Goal: Transaction & Acquisition: Purchase product/service

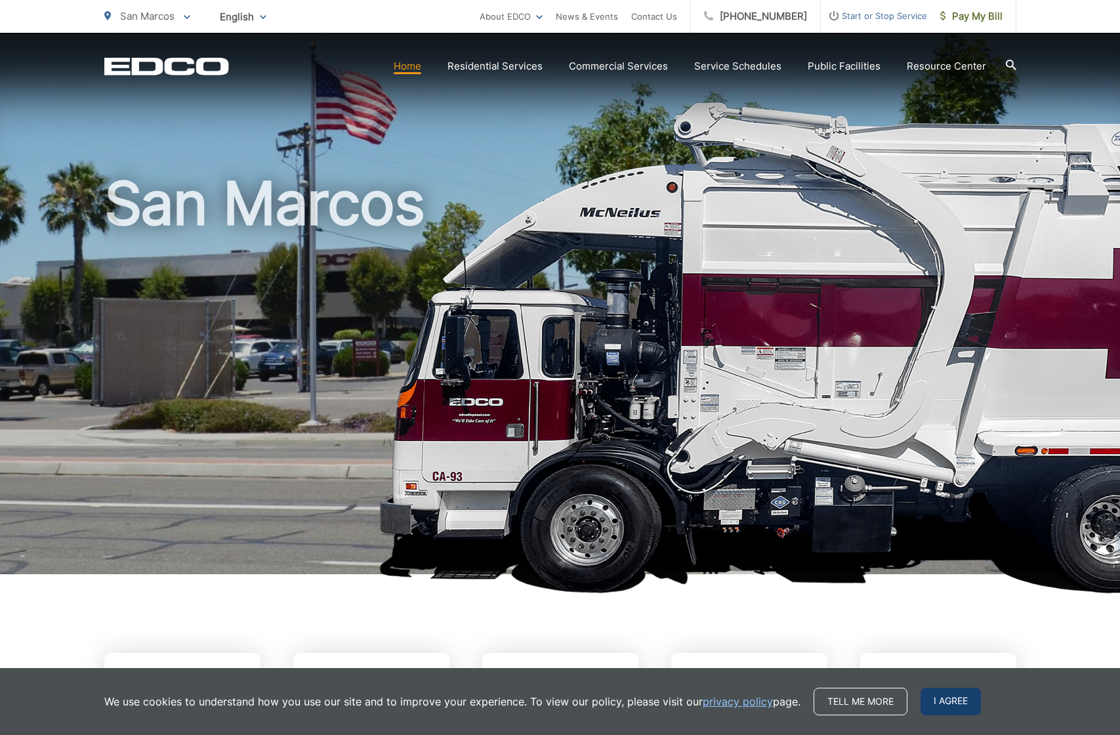
click at [948, 709] on span "I agree" at bounding box center [951, 702] width 60 height 28
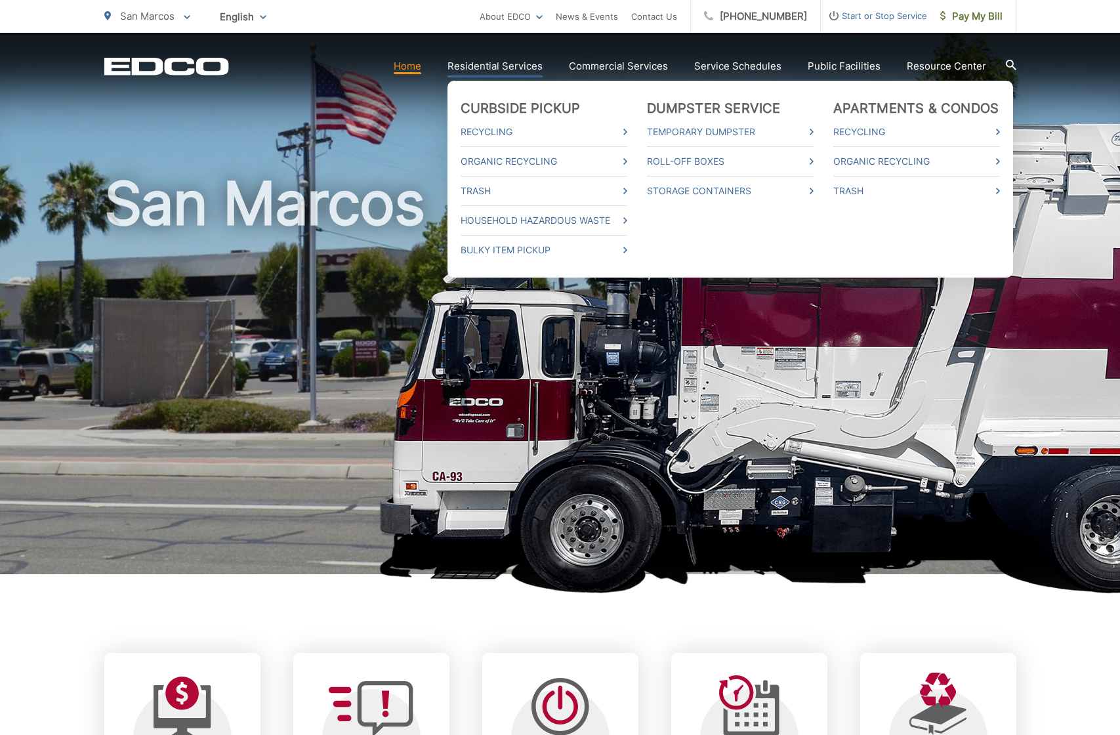
click at [495, 66] on link "Residential Services" at bounding box center [495, 66] width 95 height 16
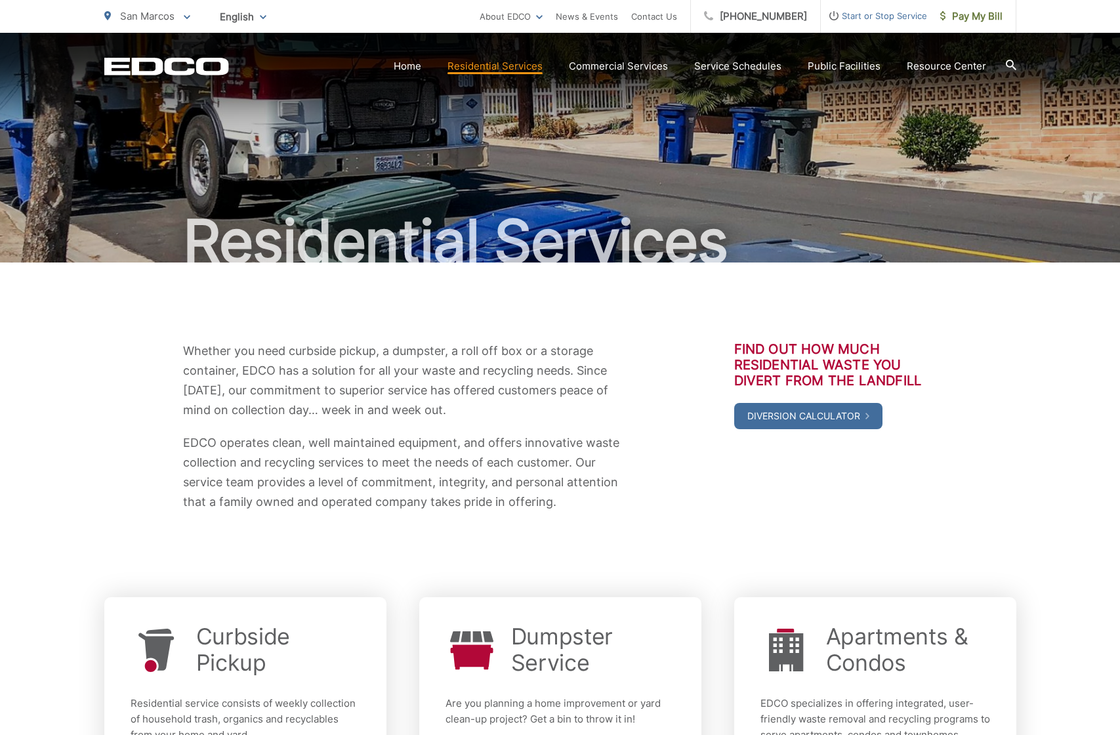
click at [773, 466] on div "Find out how much residential waste you divert from the landfill Diversion Calc…" at bounding box center [835, 426] width 203 height 171
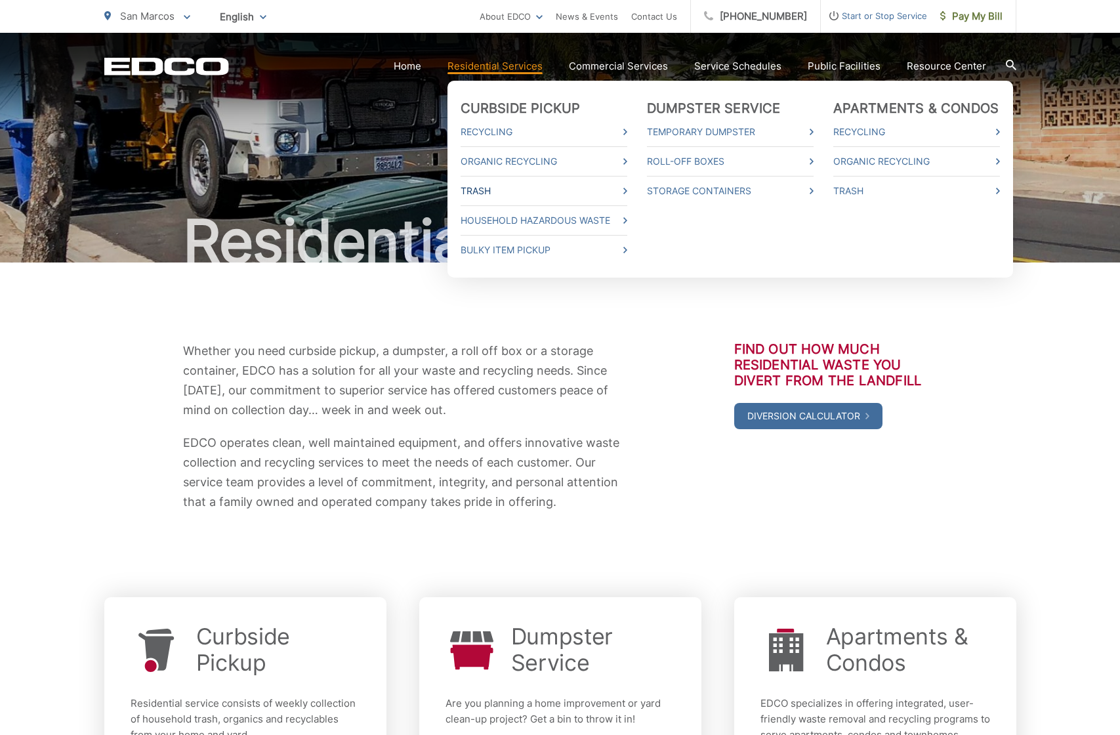
click at [488, 196] on link "Trash" at bounding box center [544, 191] width 167 height 16
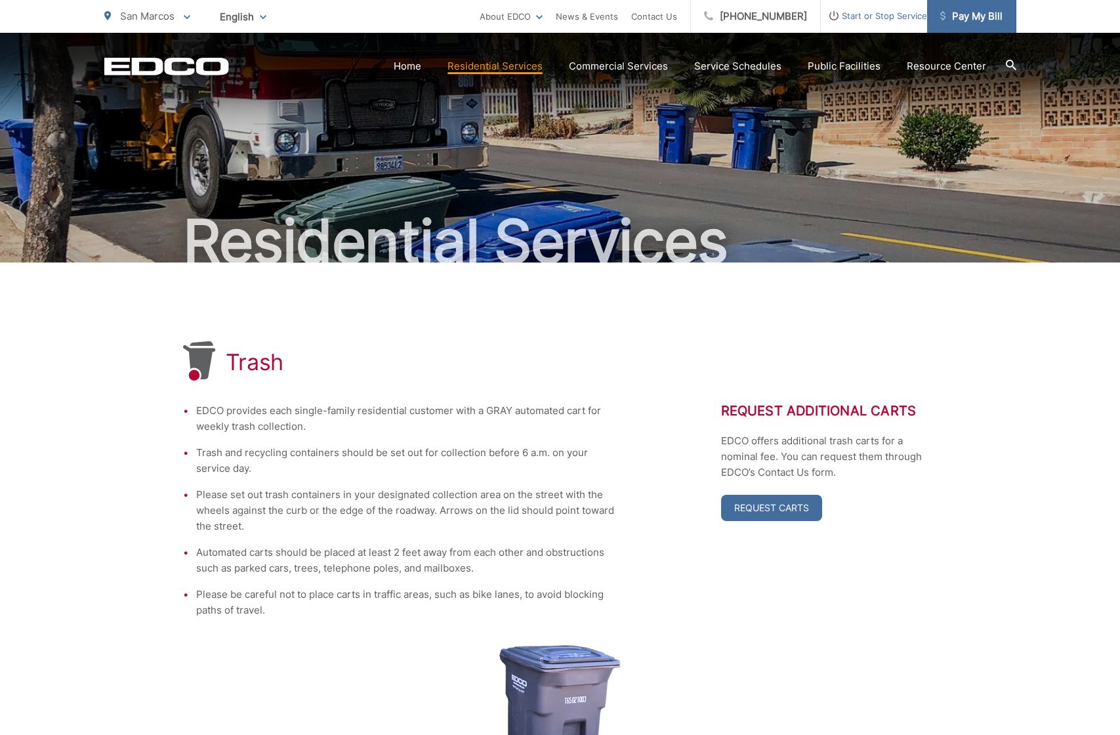
click at [977, 15] on span "Pay My Bill" at bounding box center [971, 17] width 62 height 16
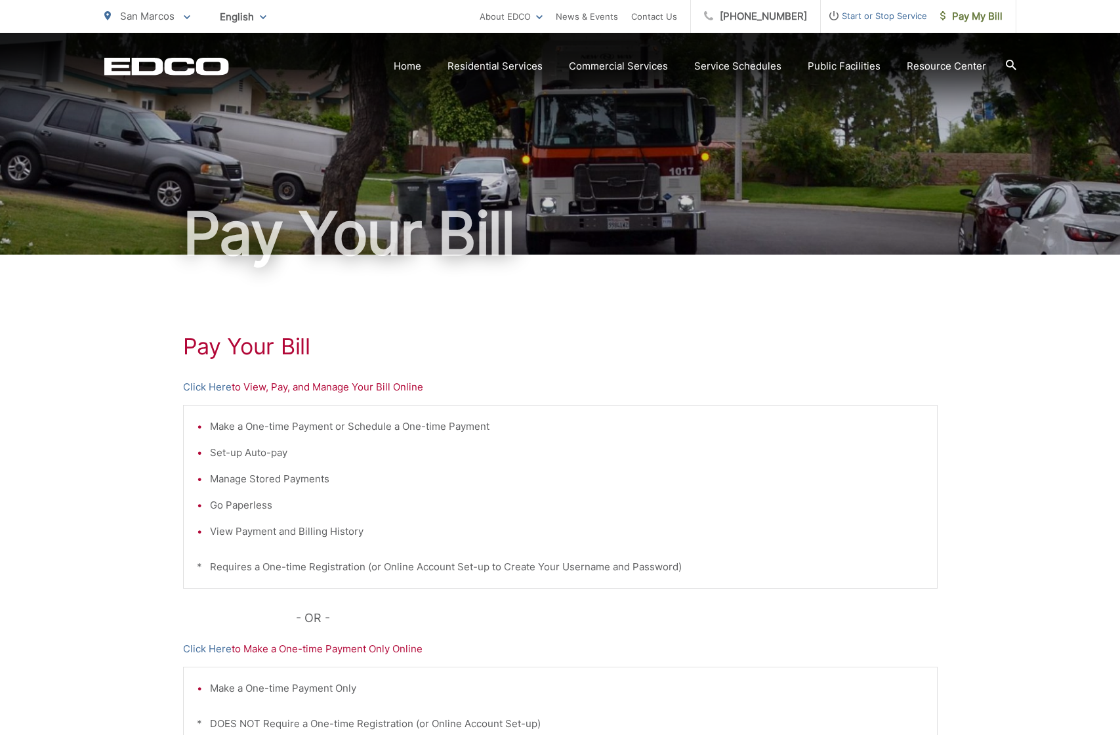
scroll to position [16, 0]
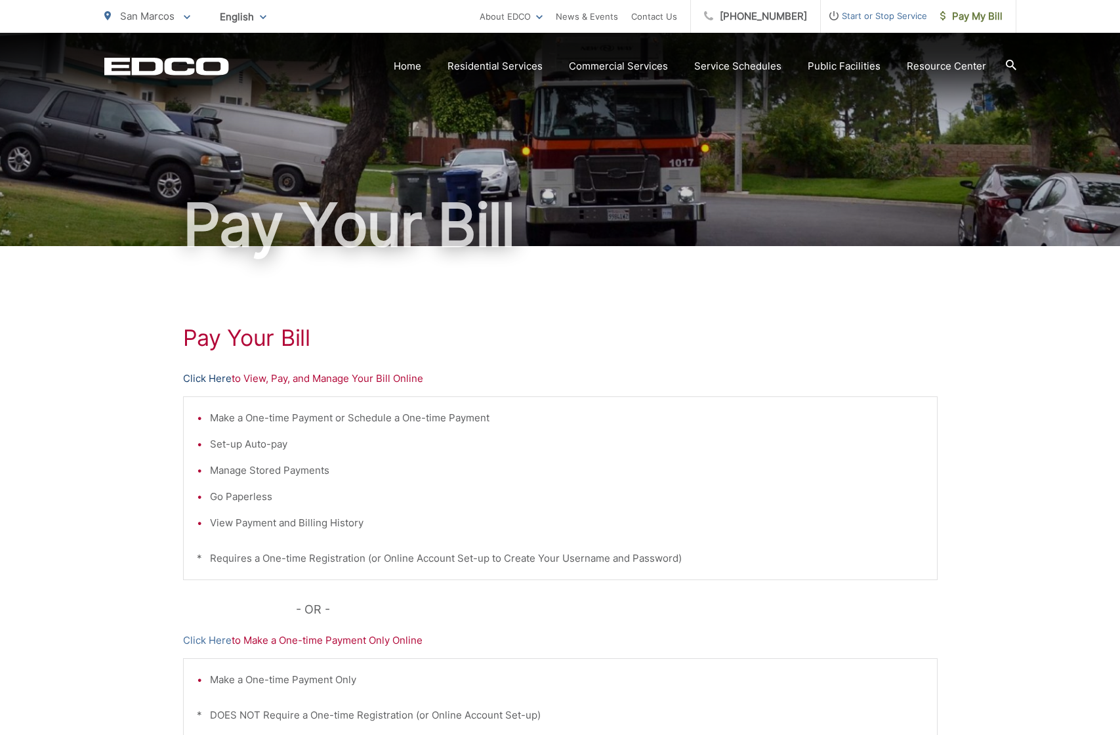
click at [208, 379] on link "Click Here" at bounding box center [207, 379] width 49 height 16
